Goal: Check status: Check status

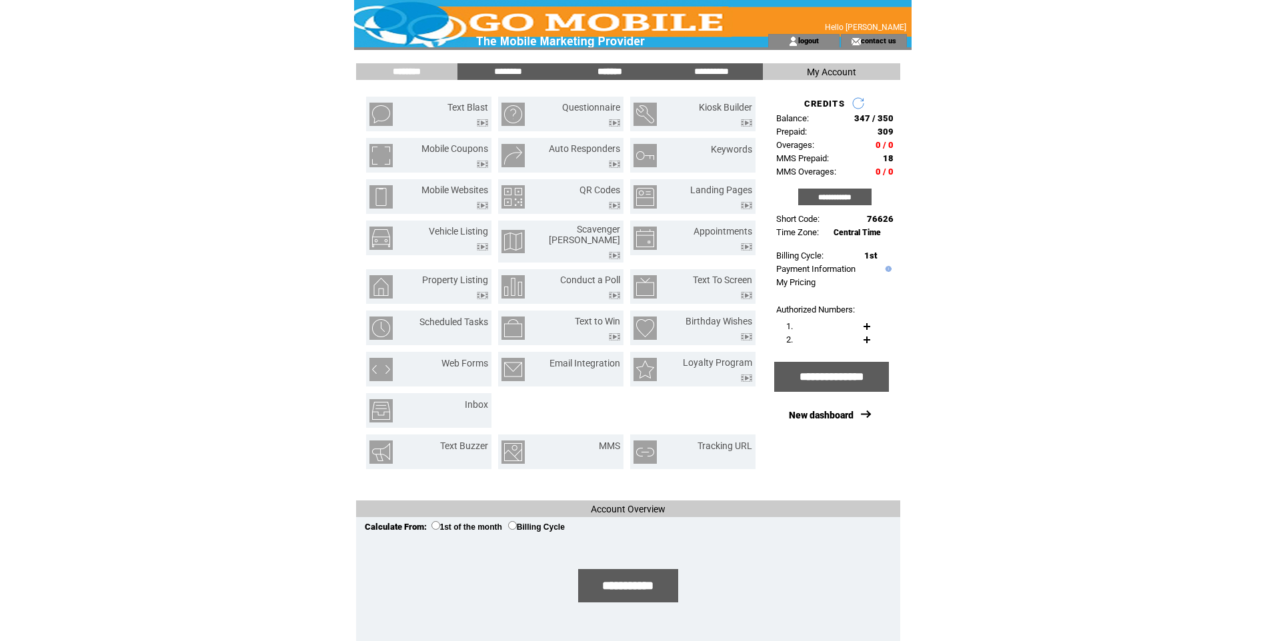
click at [614, 72] on input "*******" at bounding box center [610, 71] width 100 height 11
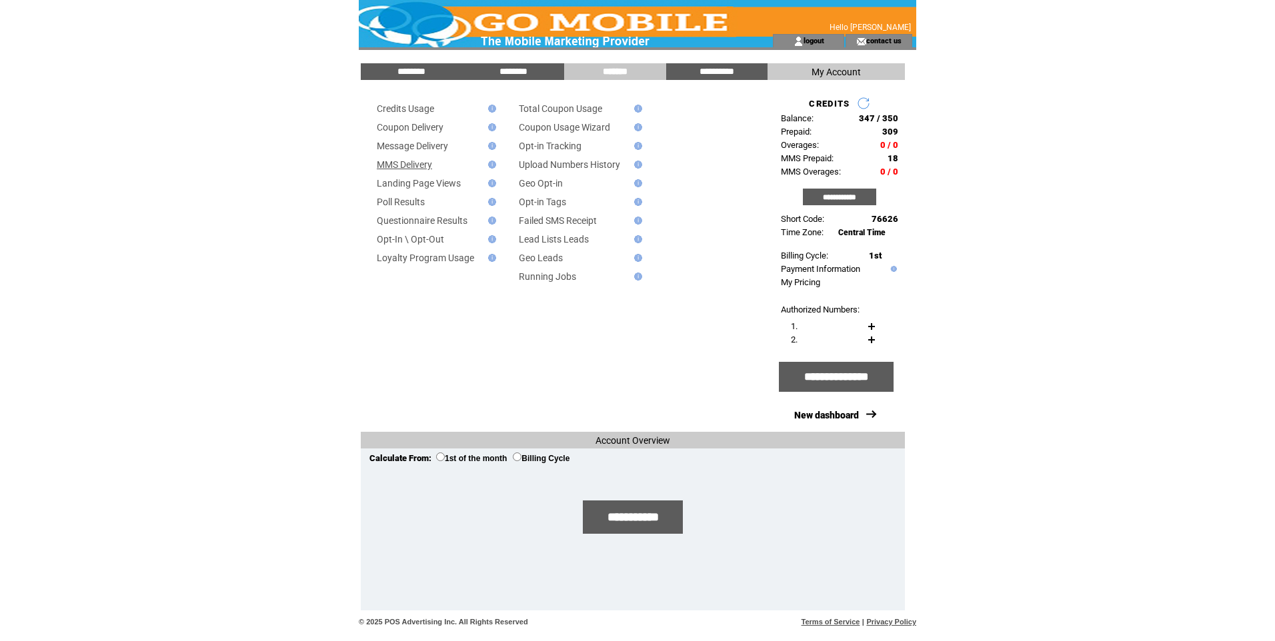
click at [397, 167] on link "MMS Delivery" at bounding box center [404, 164] width 55 height 11
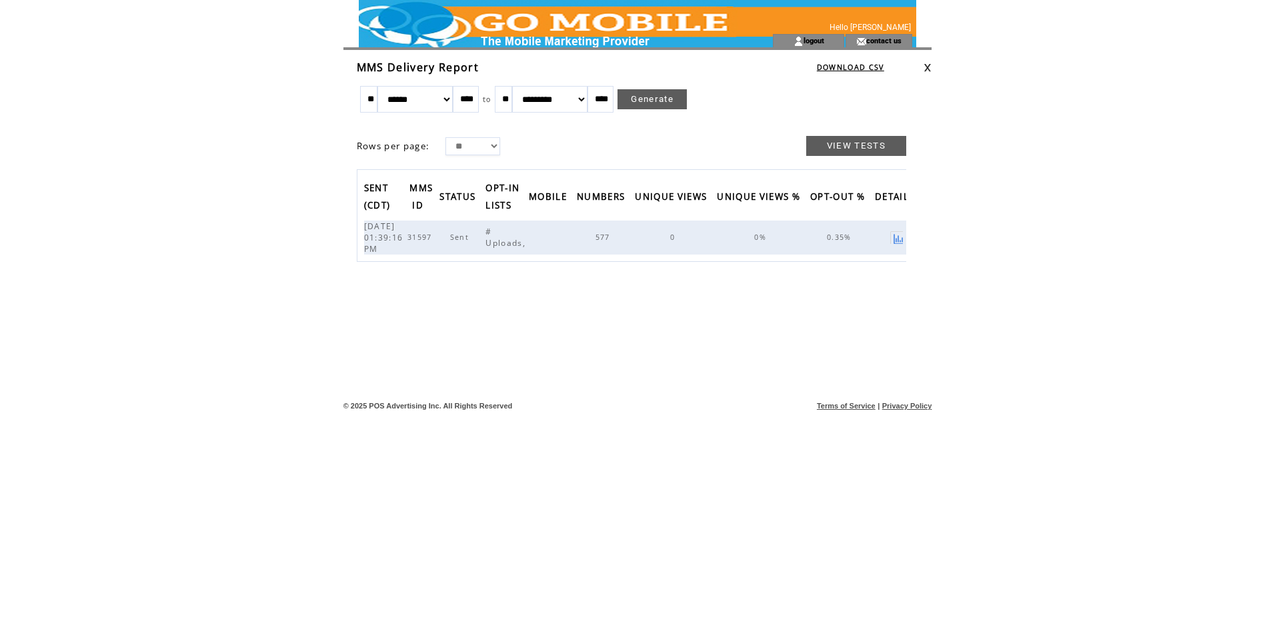
click at [933, 69] on div at bounding box center [932, 96] width 1 height 57
click at [932, 67] on link at bounding box center [928, 67] width 8 height 9
